Goal: Information Seeking & Learning: Learn about a topic

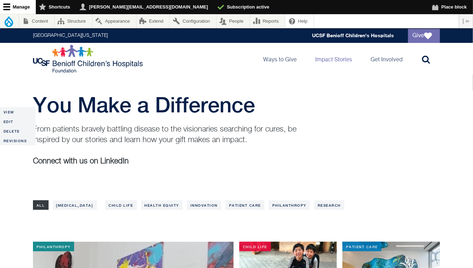
click at [71, 65] on img at bounding box center [89, 59] width 112 height 28
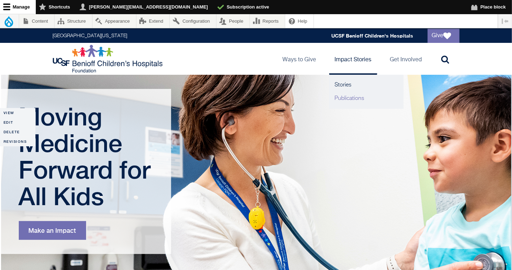
click at [347, 97] on link "Publications" at bounding box center [366, 98] width 74 height 13
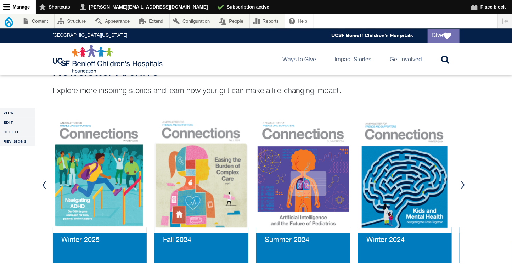
scroll to position [749, 0]
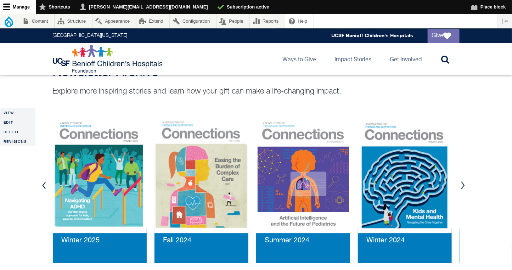
click at [462, 183] on button "Next" at bounding box center [463, 185] width 11 height 21
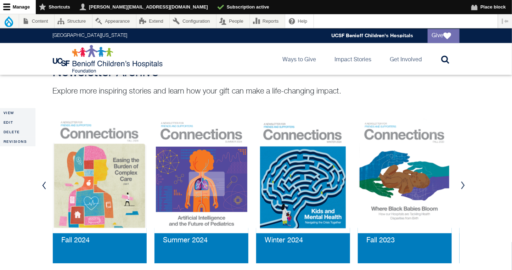
click at [462, 183] on button "Next" at bounding box center [463, 185] width 11 height 21
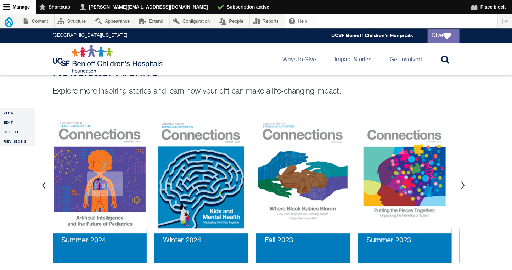
click at [462, 183] on button "Next" at bounding box center [463, 185] width 11 height 21
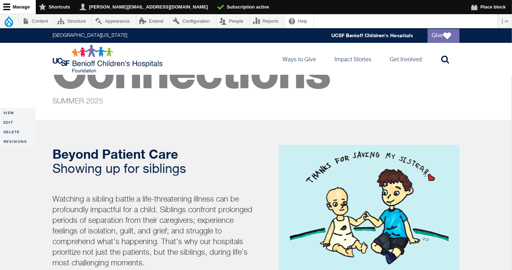
scroll to position [29, 0]
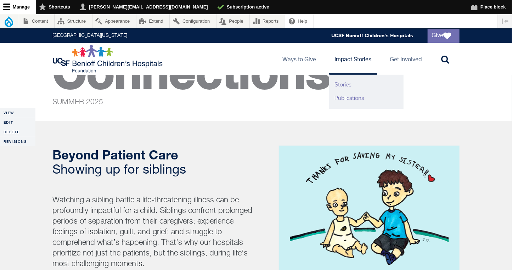
click at [346, 83] on link "Stories" at bounding box center [366, 84] width 74 height 13
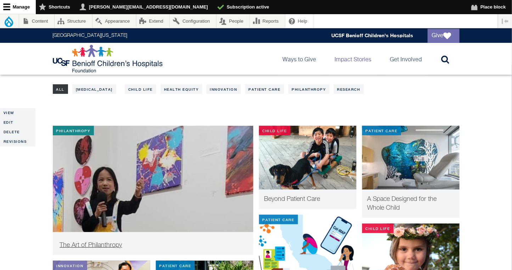
scroll to position [121, 0]
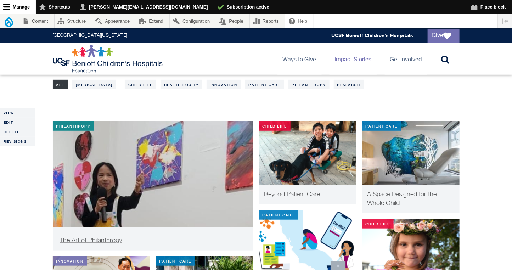
click at [147, 201] on img at bounding box center [153, 185] width 201 height 128
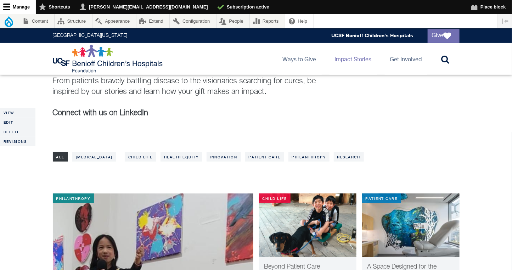
scroll to position [44, 0]
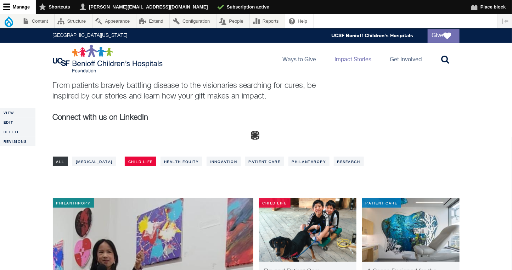
click at [126, 162] on link "Child Life" at bounding box center [141, 162] width 32 height 10
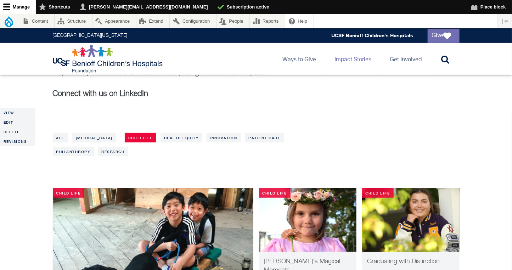
scroll to position [76, 0]
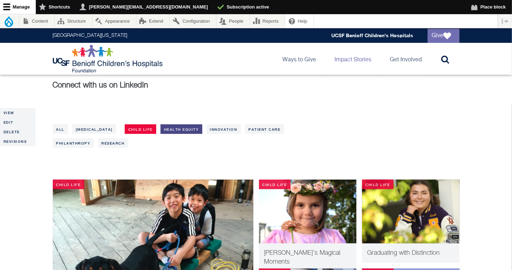
click at [165, 130] on link "Health Equity" at bounding box center [182, 129] width 42 height 10
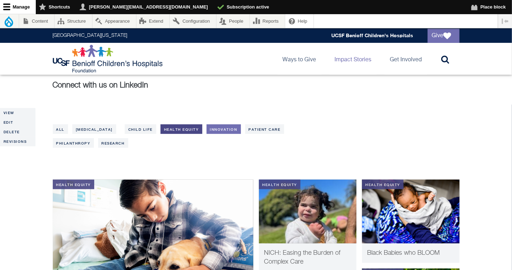
click at [208, 130] on link "Innovation" at bounding box center [224, 129] width 34 height 10
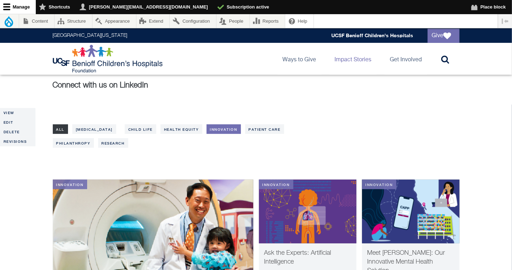
click at [64, 128] on link "All" at bounding box center [61, 129] width 16 height 10
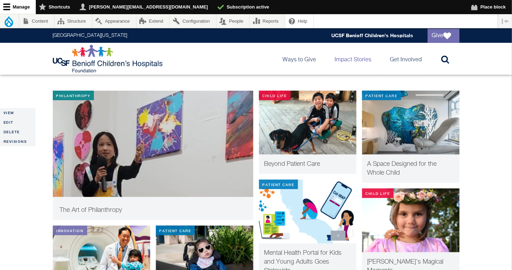
scroll to position [166, 0]
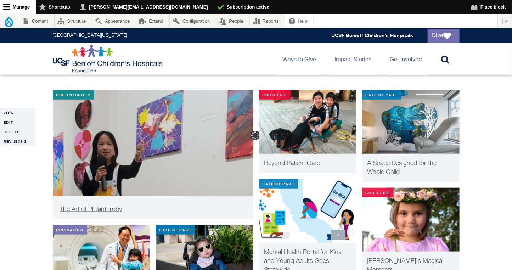
click at [84, 211] on span "The Art of Philanthropy" at bounding box center [91, 209] width 62 height 6
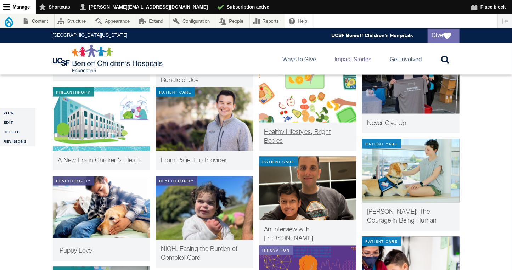
scroll to position [393, 0]
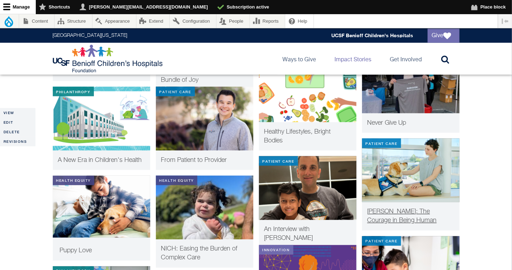
click at [396, 212] on span "Elena: The Courage in Being Human" at bounding box center [402, 216] width 69 height 15
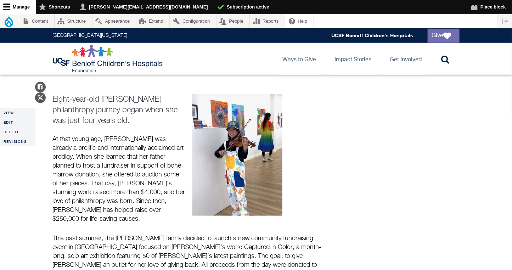
scroll to position [245, 0]
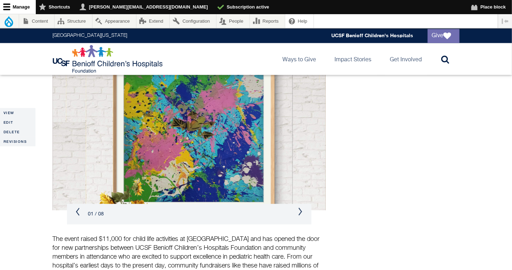
scroll to position [539, 0]
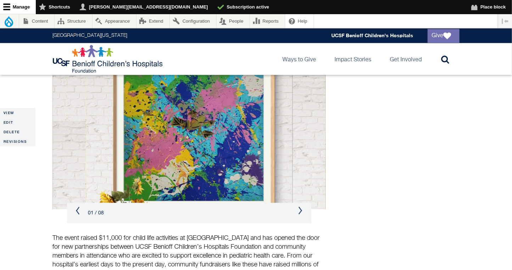
click at [300, 207] on button "Next" at bounding box center [301, 211] width 4 height 9
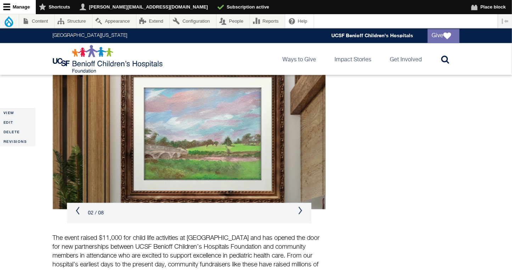
click at [300, 207] on button "Next" at bounding box center [301, 211] width 4 height 9
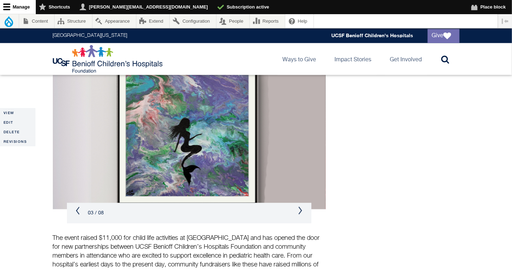
click at [300, 207] on button "Next" at bounding box center [301, 211] width 4 height 9
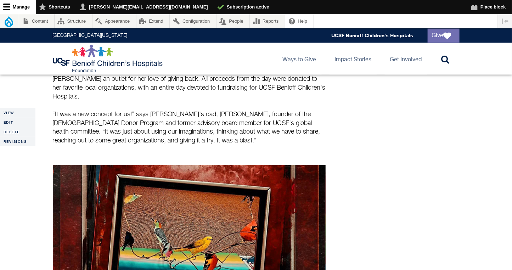
scroll to position [430, 0]
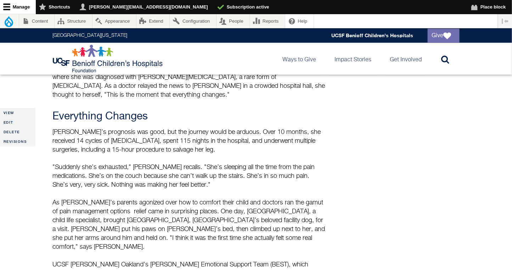
scroll to position [391, 0]
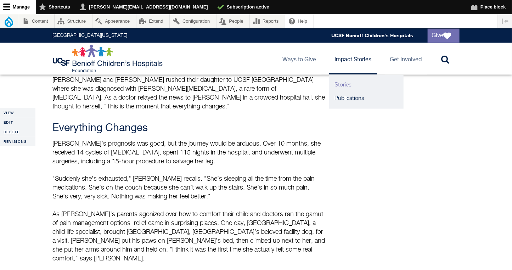
click at [350, 85] on link "Stories" at bounding box center [366, 84] width 74 height 13
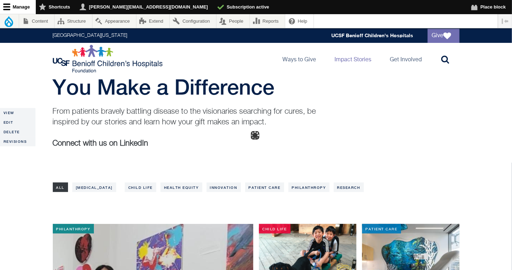
scroll to position [17, 0]
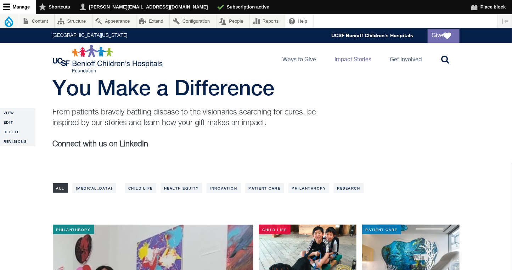
click at [119, 65] on img at bounding box center [109, 59] width 112 height 28
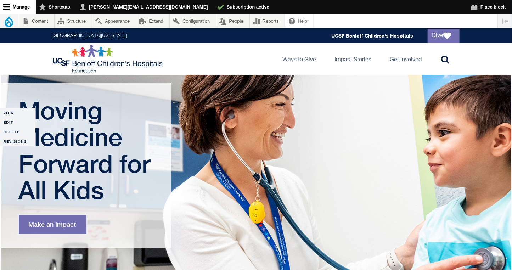
scroll to position [6, 0]
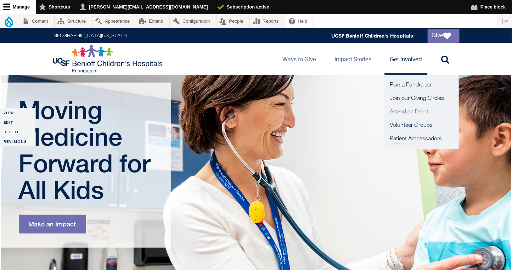
click at [393, 107] on link "Attend an Event" at bounding box center [422, 111] width 74 height 13
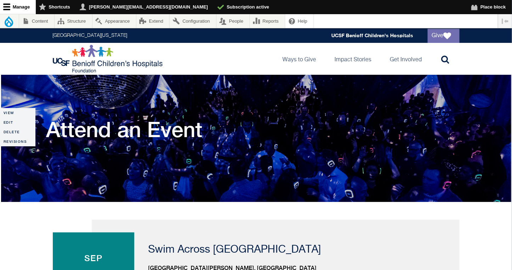
click at [132, 62] on img at bounding box center [109, 59] width 112 height 28
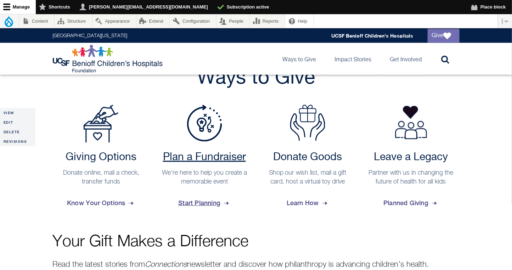
scroll to position [251, 0]
